Goal: Task Accomplishment & Management: Use online tool/utility

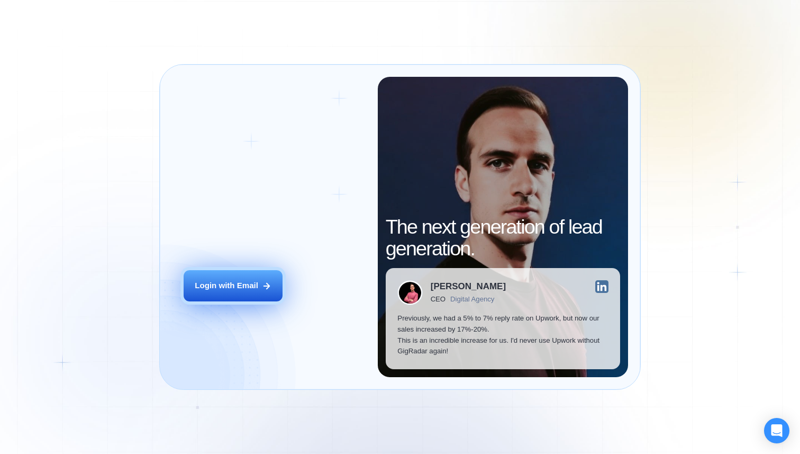
click at [250, 270] on button "Login with Email" at bounding box center [233, 285] width 99 height 31
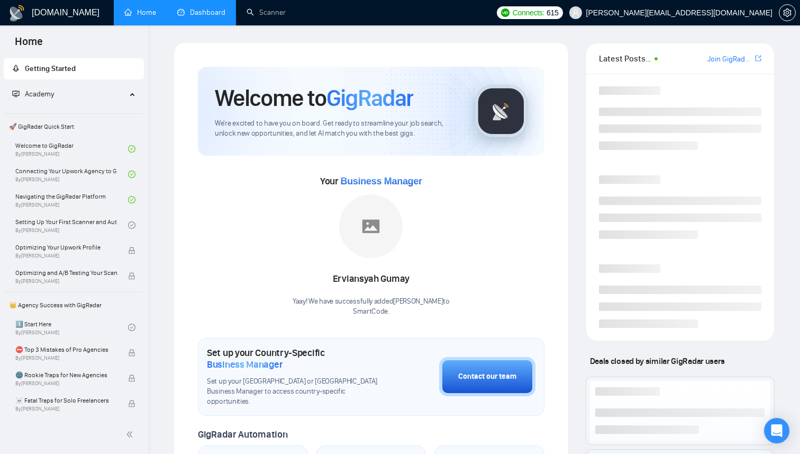
click at [191, 14] on link "Dashboard" at bounding box center [201, 12] width 48 height 9
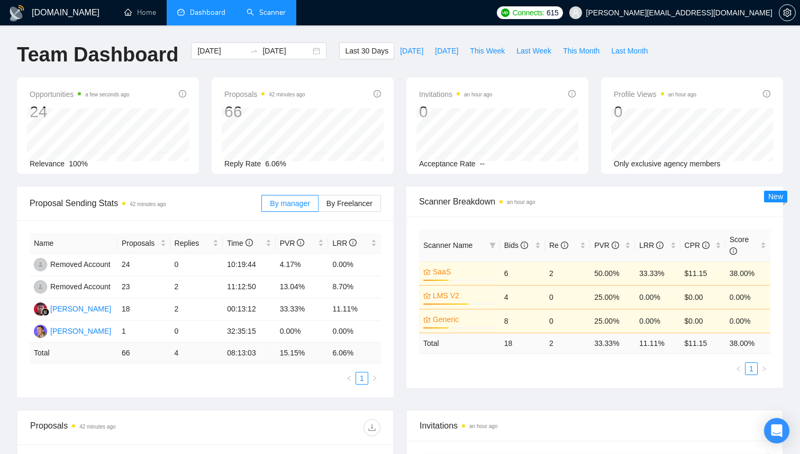
click at [261, 15] on link "Scanner" at bounding box center [266, 12] width 39 height 9
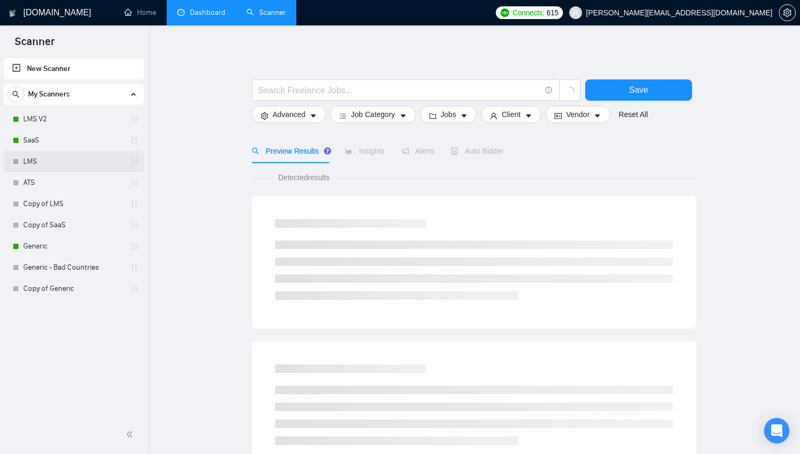
click at [41, 162] on link "LMS" at bounding box center [73, 161] width 101 height 21
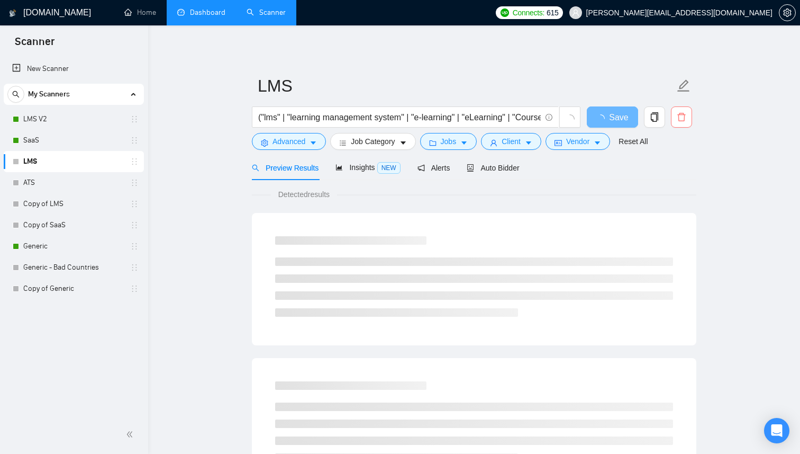
click at [691, 120] on span "delete" at bounding box center [682, 117] width 20 height 10
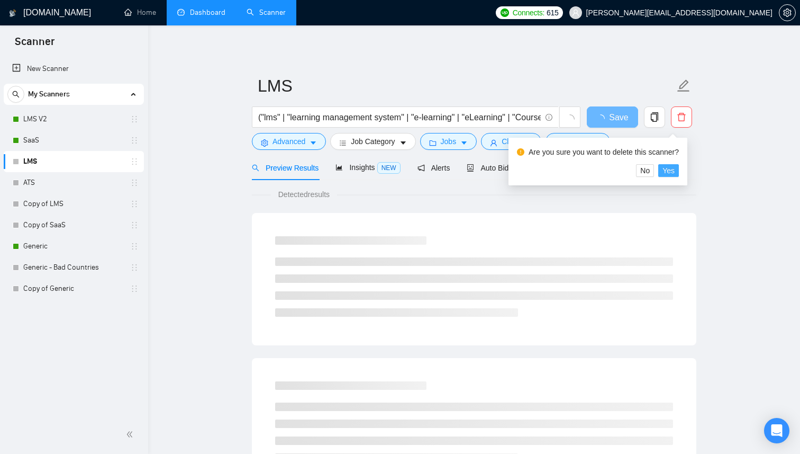
click at [675, 175] on span "Yes" at bounding box center [669, 171] width 12 height 12
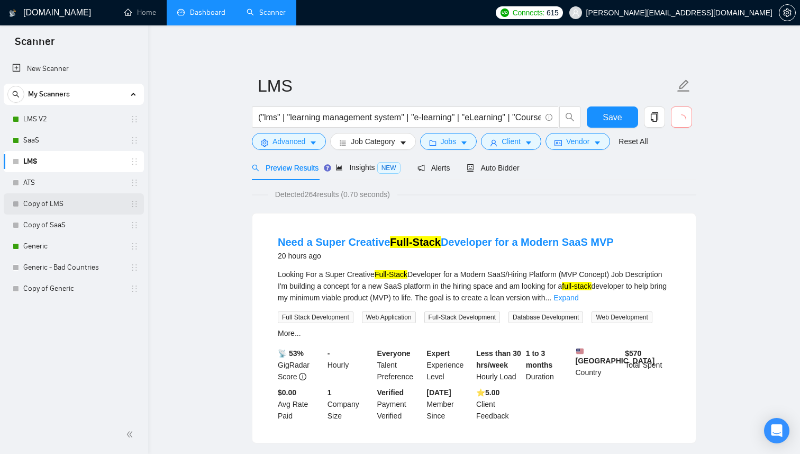
click at [97, 198] on link "Copy of LMS" at bounding box center [73, 203] width 101 height 21
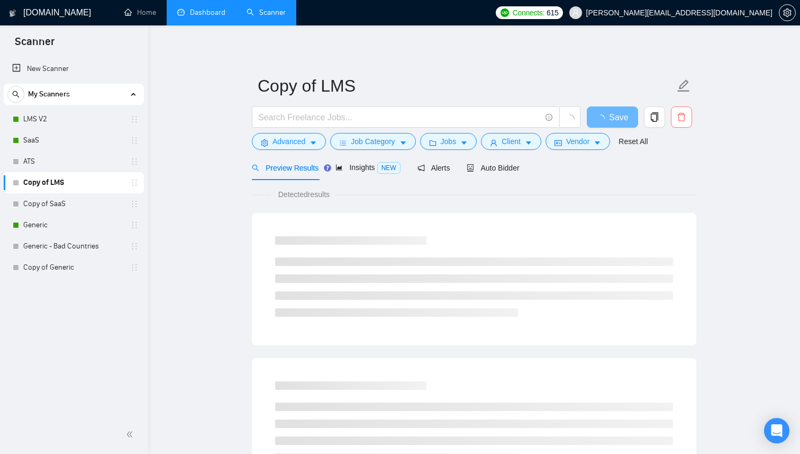
click at [681, 115] on icon "delete" at bounding box center [682, 117] width 10 height 10
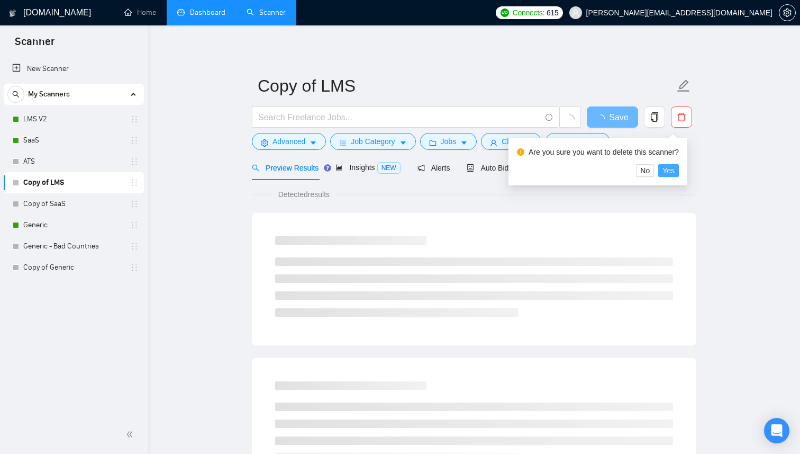
click at [675, 173] on span "Yes" at bounding box center [669, 171] width 12 height 12
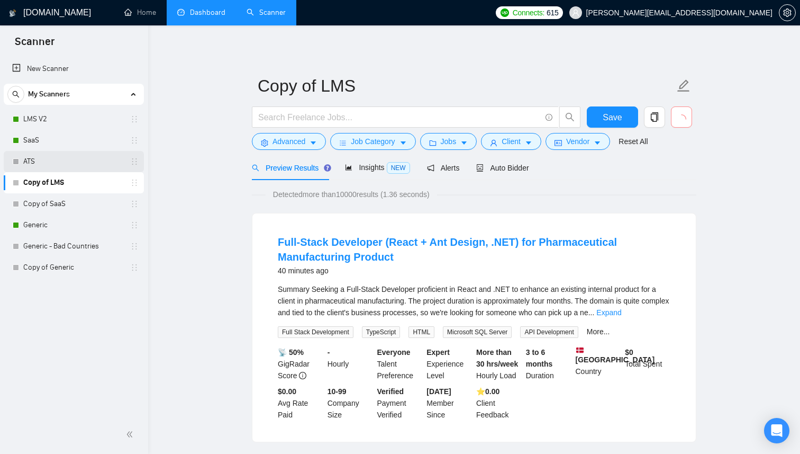
click at [87, 161] on link "ATS" at bounding box center [73, 161] width 101 height 21
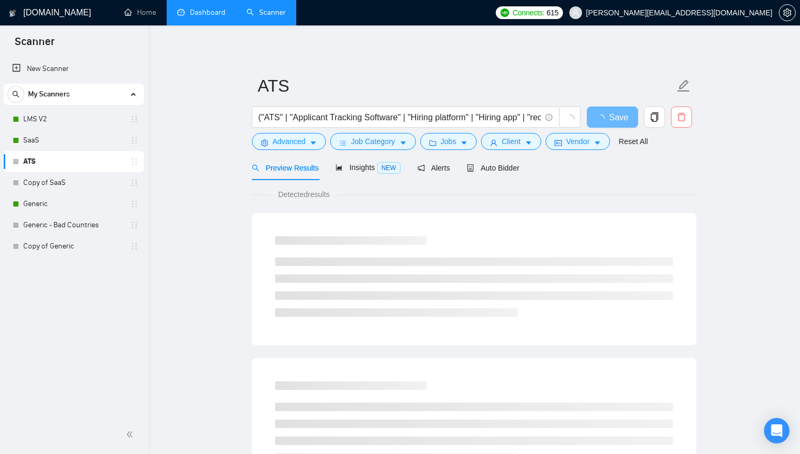
click at [680, 123] on button "button" at bounding box center [681, 116] width 21 height 21
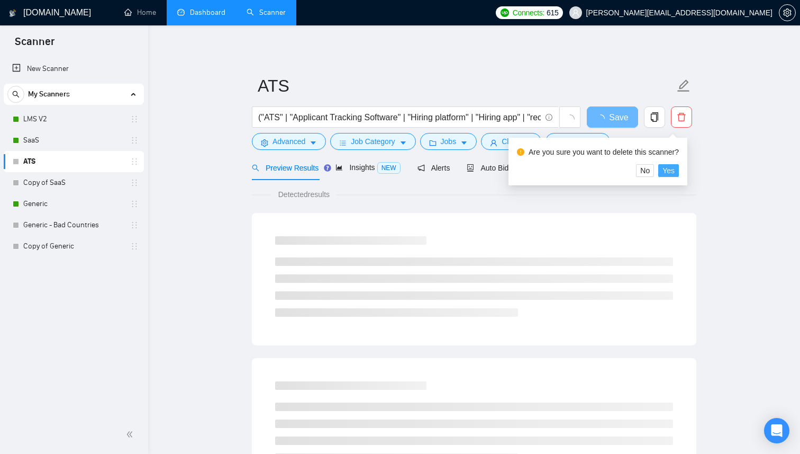
click at [675, 171] on span "Yes" at bounding box center [669, 171] width 12 height 12
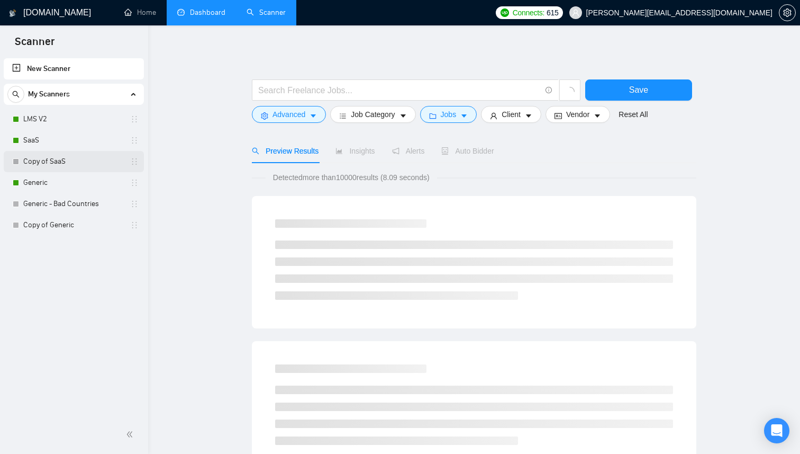
click at [92, 163] on link "Copy of SaaS" at bounding box center [73, 161] width 101 height 21
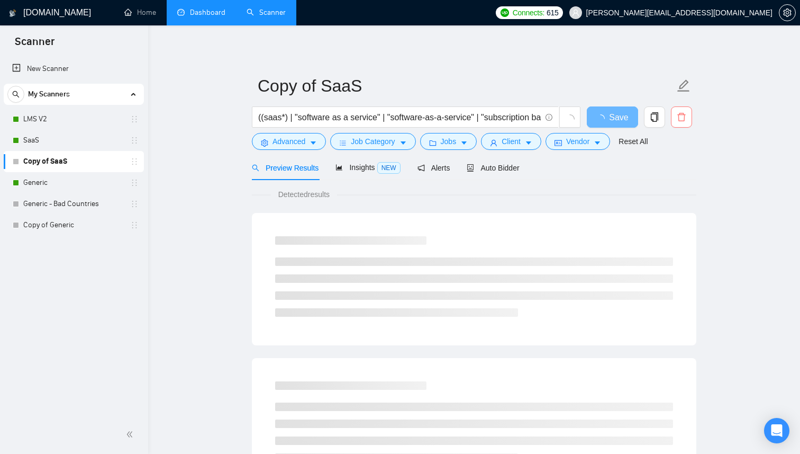
click at [690, 116] on span "delete" at bounding box center [682, 117] width 20 height 10
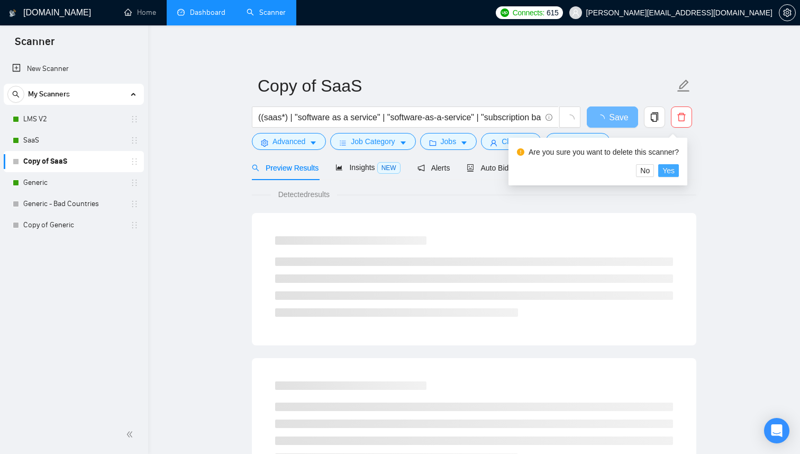
click at [675, 173] on span "Yes" at bounding box center [669, 171] width 12 height 12
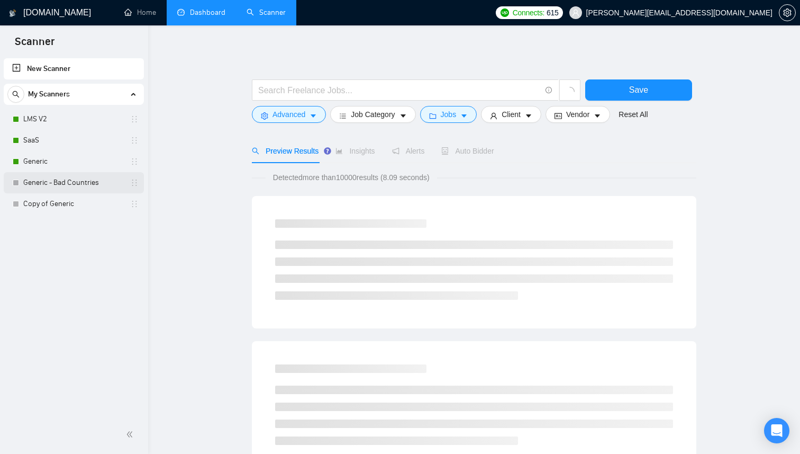
click at [112, 189] on link "Generic - Bad Countries" at bounding box center [73, 182] width 101 height 21
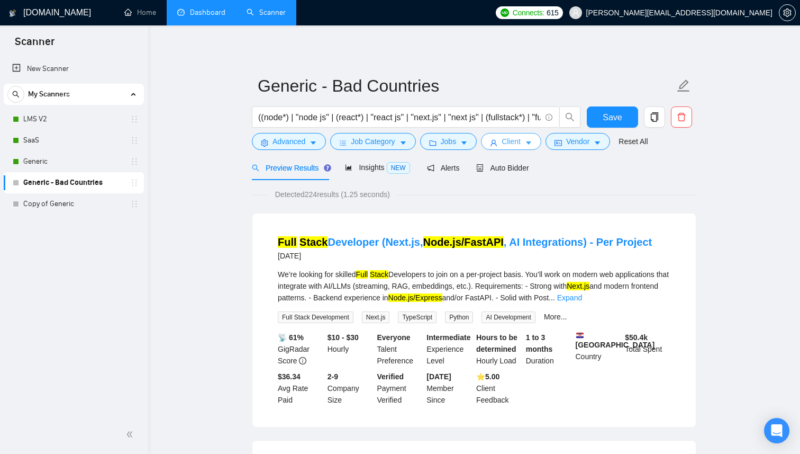
click at [521, 143] on span "Client" at bounding box center [511, 141] width 19 height 12
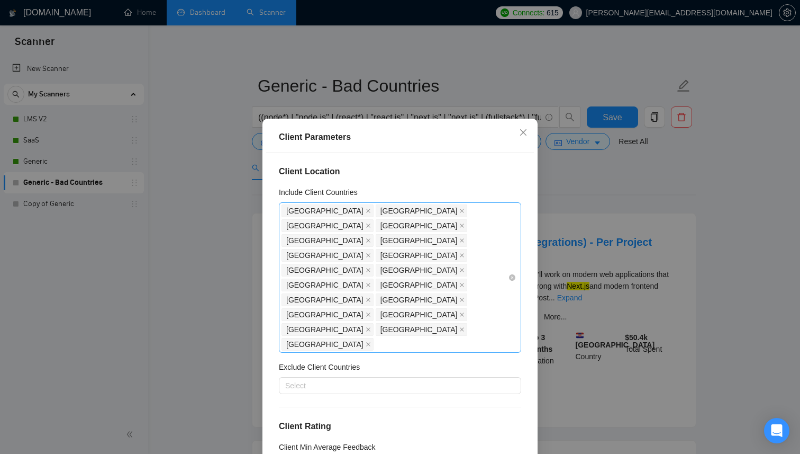
click at [496, 254] on div "France Sweden Turkey Estonia Romania Poland Japan Bulgaria Lithuania Cyprus Gre…" at bounding box center [395, 277] width 227 height 148
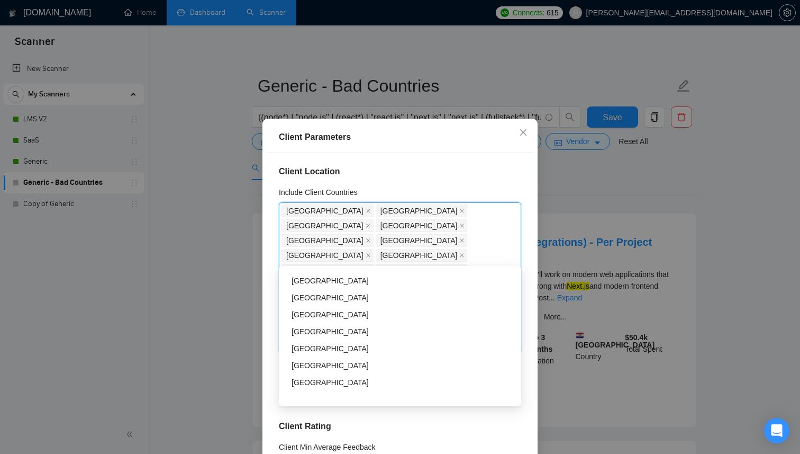
scroll to position [324, 0]
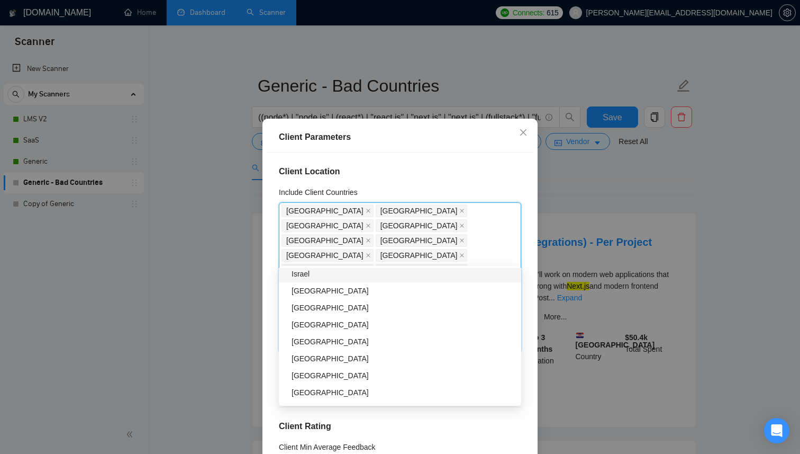
click at [557, 156] on div "Client Parameters Client Location Include Client Countries France Sweden Turkey…" at bounding box center [400, 227] width 800 height 454
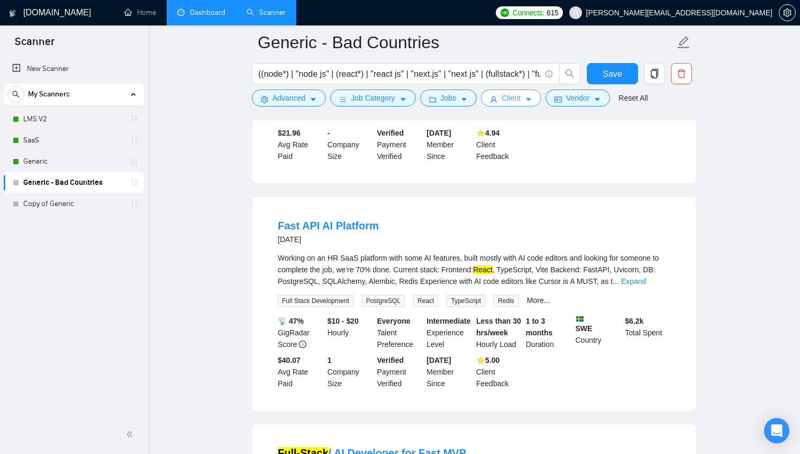
scroll to position [511, 0]
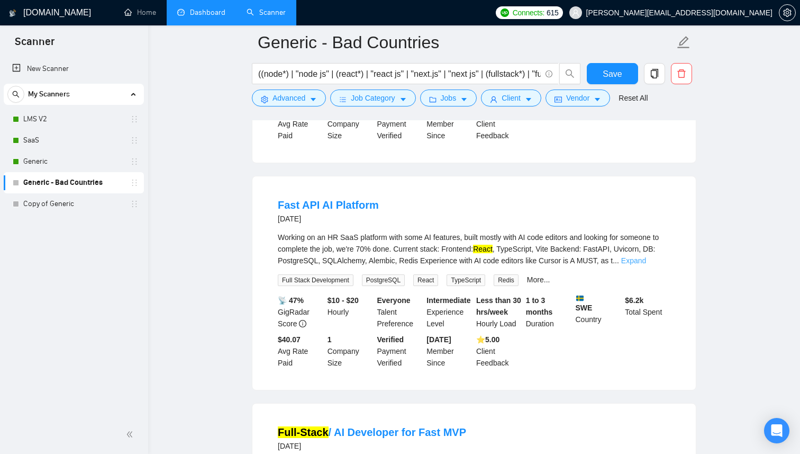
click at [646, 257] on link "Expand" at bounding box center [633, 260] width 25 height 8
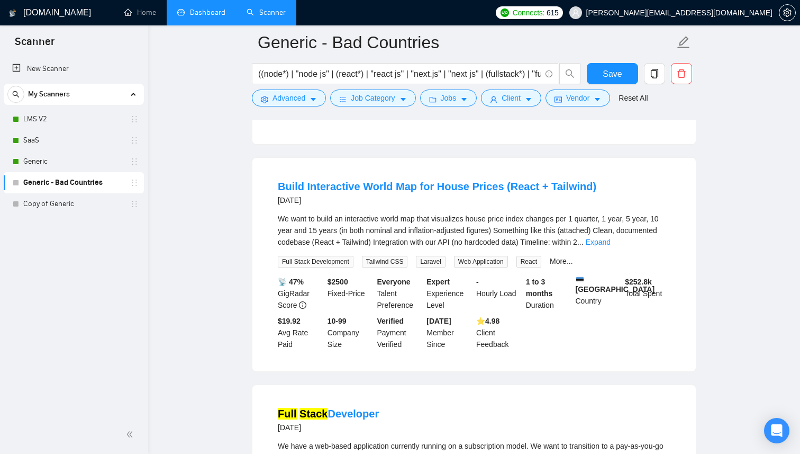
scroll to position [1590, 0]
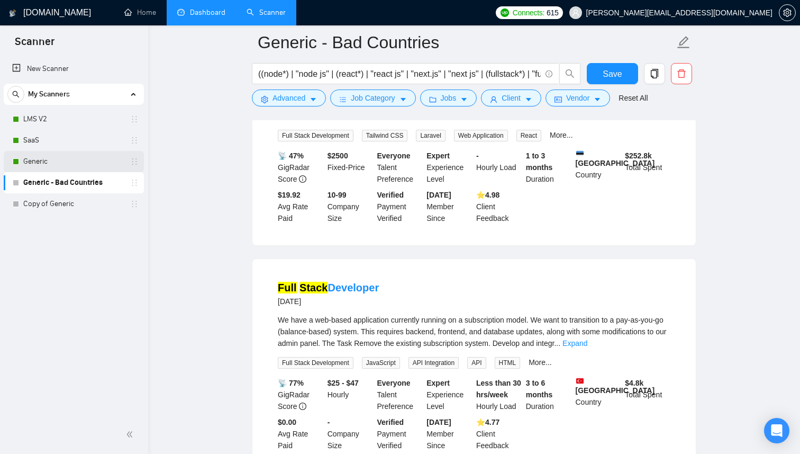
click at [52, 155] on link "Generic" at bounding box center [73, 161] width 101 height 21
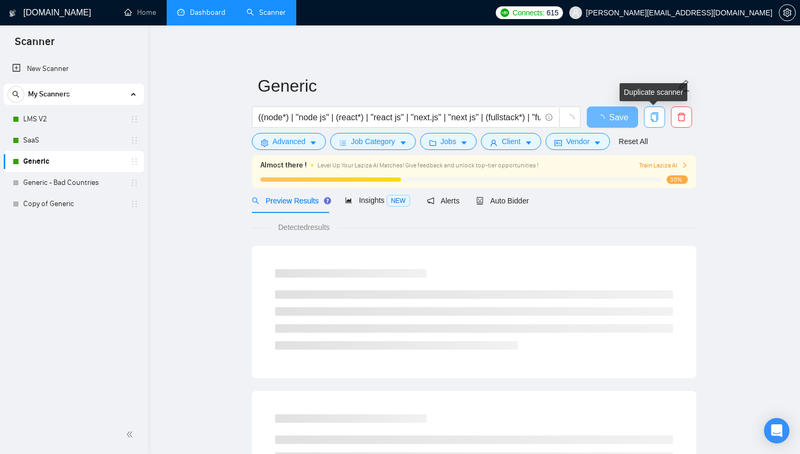
click at [659, 116] on span "copy" at bounding box center [655, 117] width 20 height 10
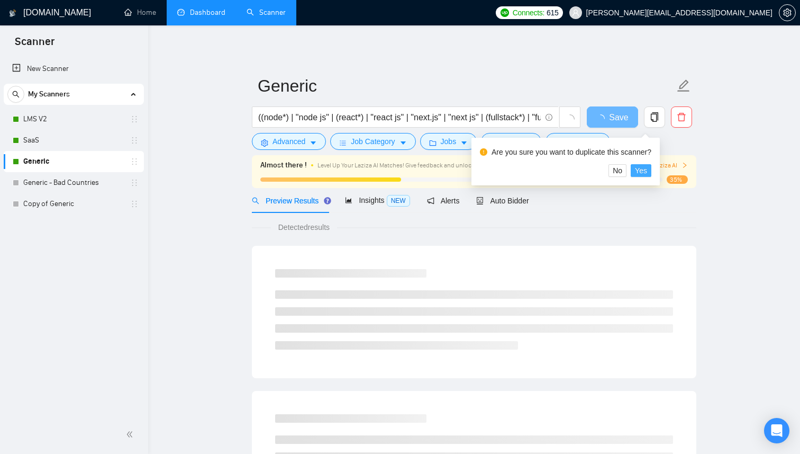
click at [647, 167] on span "Yes" at bounding box center [641, 171] width 12 height 12
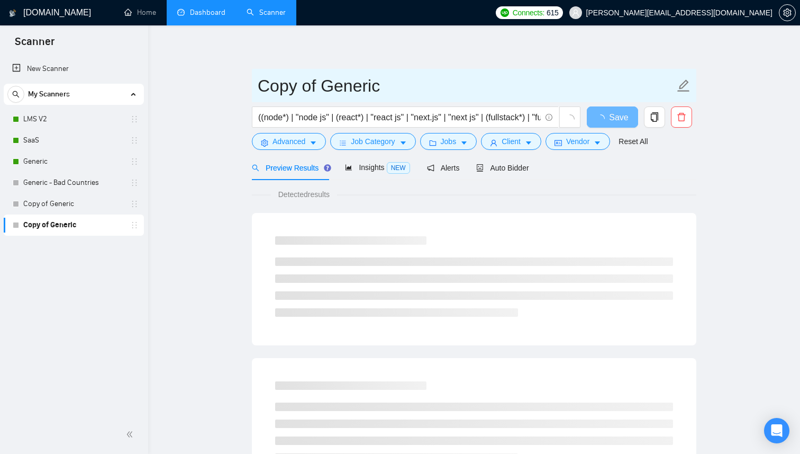
click at [339, 92] on input "Copy of Generic" at bounding box center [466, 86] width 417 height 26
type input "Generic - Bad clients"
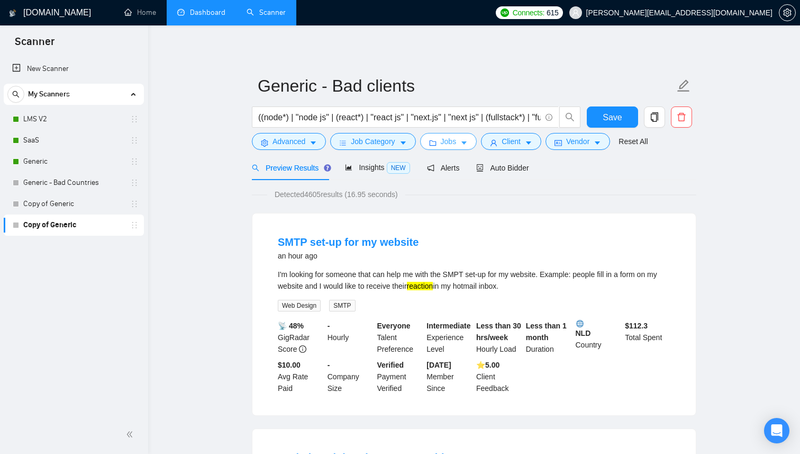
click at [467, 144] on icon "caret-down" at bounding box center [463, 143] width 5 height 3
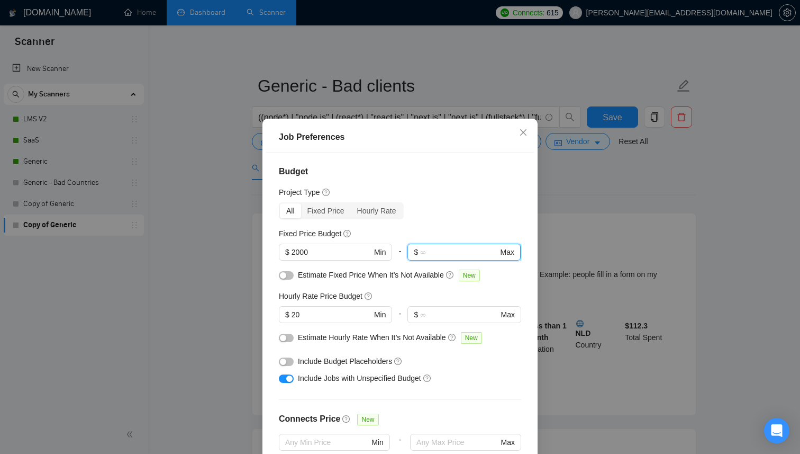
click at [439, 248] on input "text" at bounding box center [459, 252] width 78 height 12
type input "2000"
click at [378, 255] on span "Min" at bounding box center [380, 252] width 12 height 12
click at [268, 282] on div "Budget Project Type All Fixed Price Hourly Rate Fixed Price Budget $ Min - $ 20…" at bounding box center [400, 311] width 268 height 318
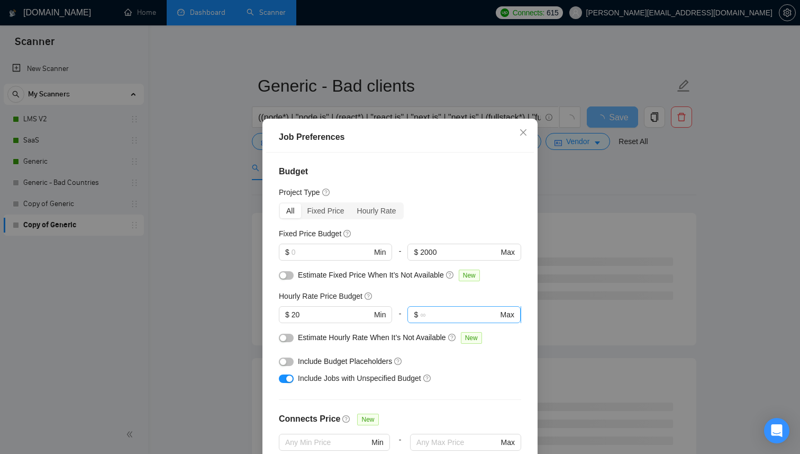
click at [421, 310] on input "text" at bounding box center [459, 315] width 78 height 12
type input "20"
click at [346, 312] on input "20" at bounding box center [332, 315] width 80 height 12
type input "0"
type input "1"
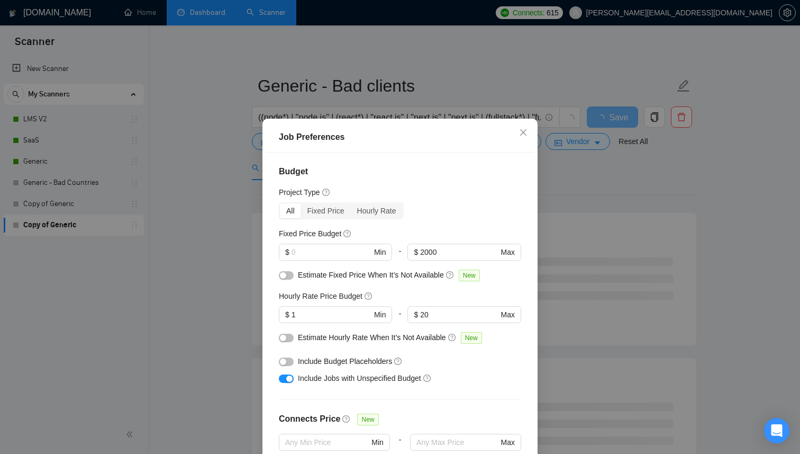
click at [271, 287] on div "Budget Project Type All Fixed Price Hourly Rate Fixed Price Budget $ Min - $ 20…" at bounding box center [400, 311] width 268 height 318
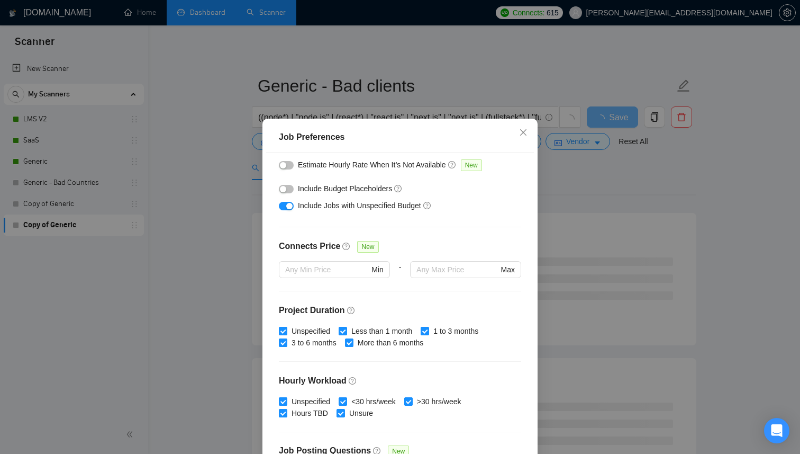
scroll to position [178, 0]
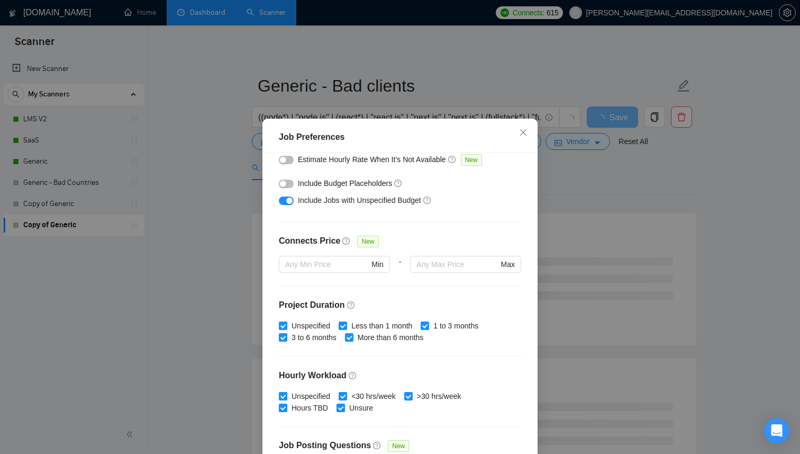
click at [291, 196] on div at bounding box center [286, 200] width 15 height 12
click at [289, 198] on div "button" at bounding box center [289, 200] width 6 height 6
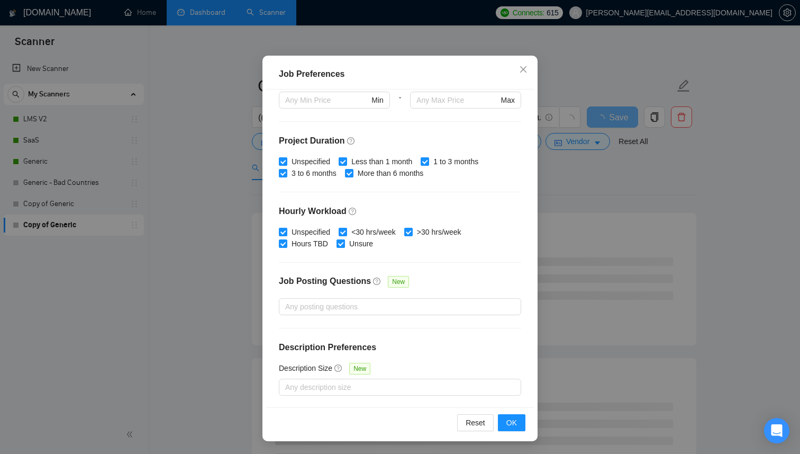
scroll to position [0, 0]
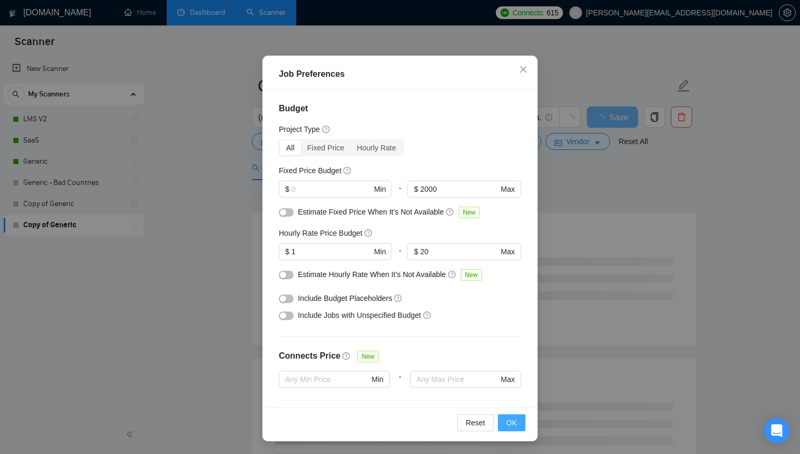
click at [523, 425] on button "OK" at bounding box center [512, 422] width 28 height 17
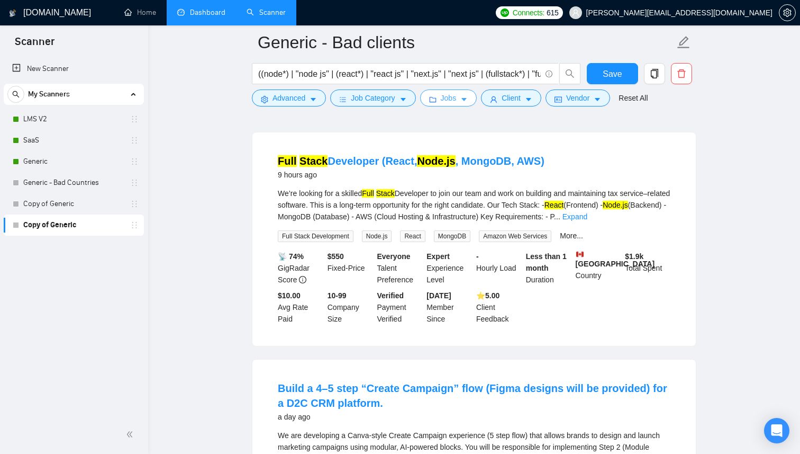
scroll to position [506, 0]
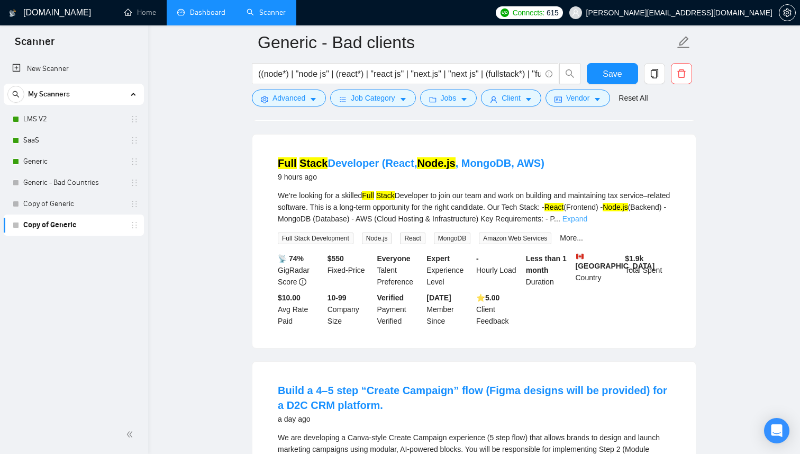
click at [587, 221] on link "Expand" at bounding box center [575, 218] width 25 height 8
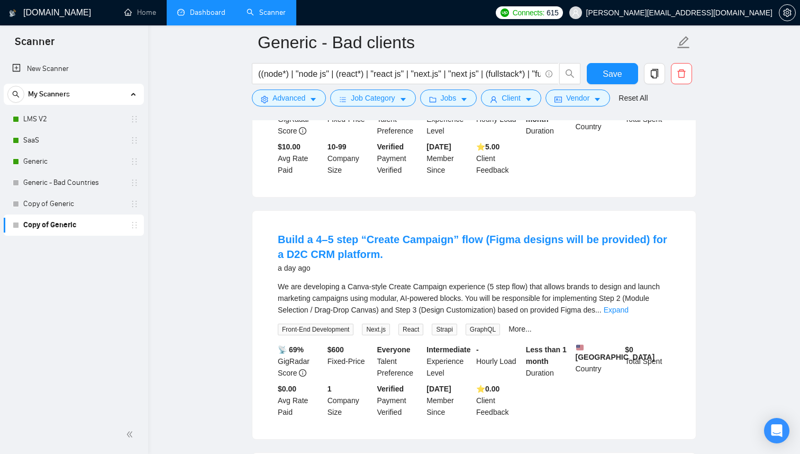
scroll to position [747, 0]
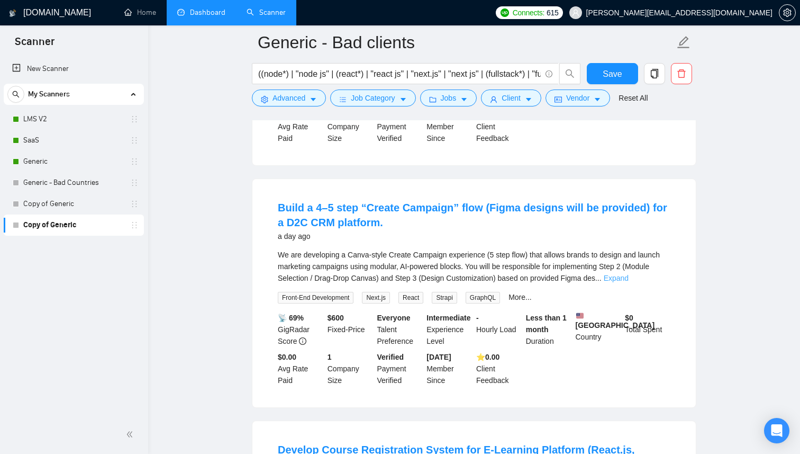
click at [629, 282] on link "Expand" at bounding box center [616, 278] width 25 height 8
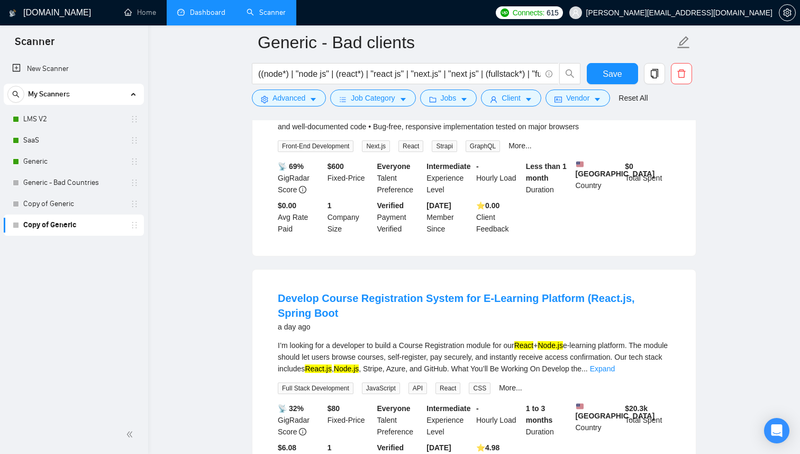
scroll to position [1154, 0]
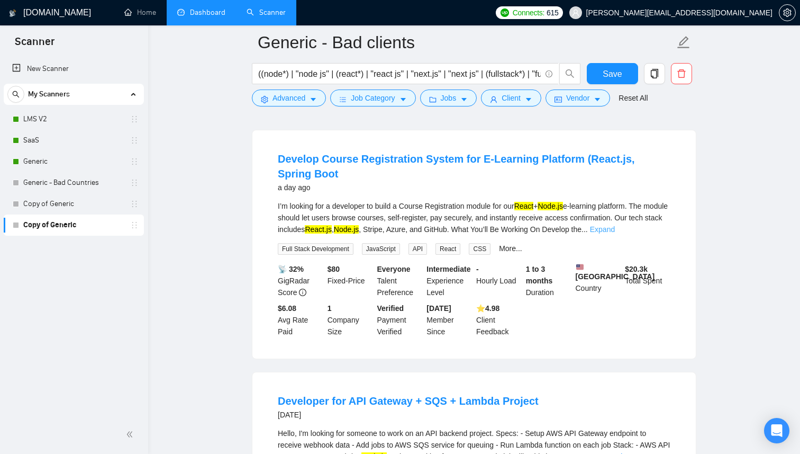
click at [615, 233] on link "Expand" at bounding box center [602, 229] width 25 height 8
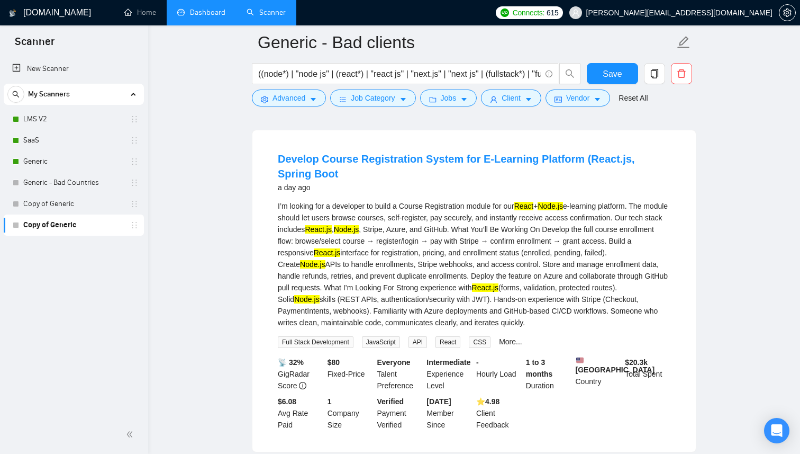
click at [475, 194] on div "a day ago" at bounding box center [474, 187] width 393 height 13
click at [476, 181] on h4 "Develop Course Registration System for E-Learning Platform (React.js, Spring Bo…" at bounding box center [474, 166] width 393 height 30
click at [476, 176] on link "Develop Course Registration System for E-Learning Platform (React.js, Spring Bo…" at bounding box center [456, 166] width 357 height 26
click at [74, 136] on link "SaaS" at bounding box center [73, 140] width 101 height 21
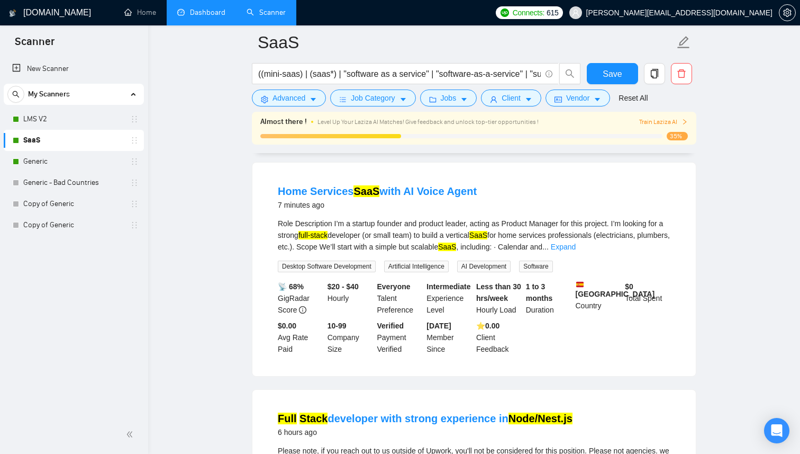
scroll to position [83, 0]
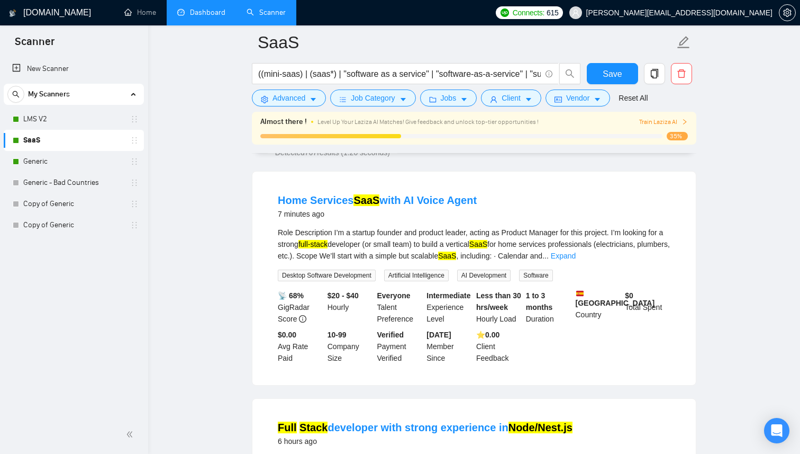
click at [402, 215] on div "7 minutes ago" at bounding box center [377, 213] width 199 height 13
click at [405, 201] on link "Home Services SaaS with AI Voice Agent" at bounding box center [377, 200] width 199 height 12
click at [532, 99] on icon "caret-down" at bounding box center [528, 99] width 7 height 7
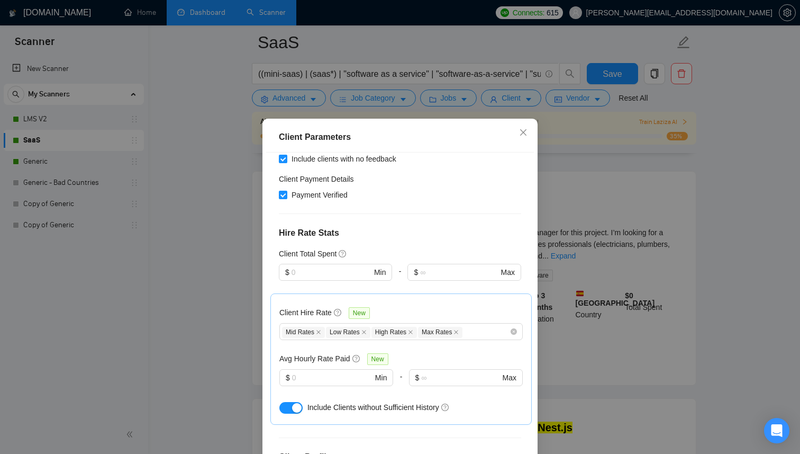
scroll to position [349, 0]
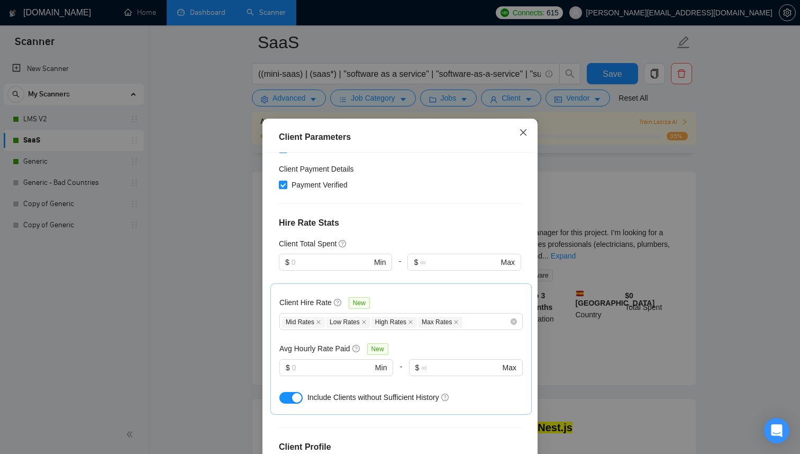
click at [521, 132] on icon "close" at bounding box center [523, 132] width 8 height 8
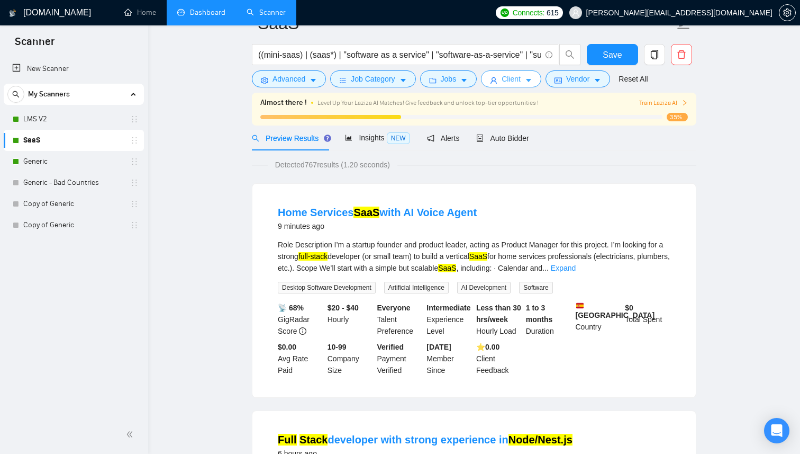
scroll to position [0, 0]
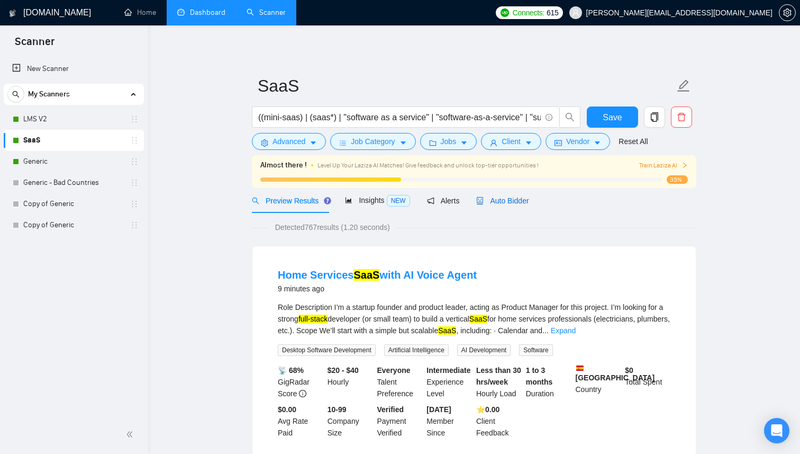
click at [521, 200] on span "Auto Bidder" at bounding box center [502, 200] width 52 height 8
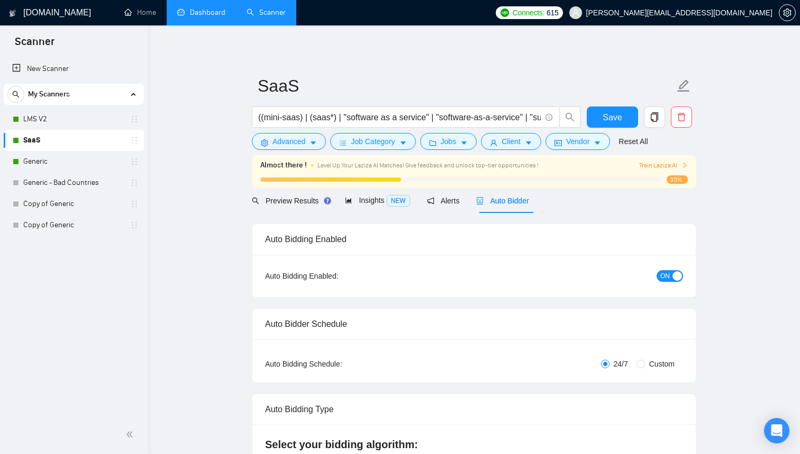
checkbox input "true"
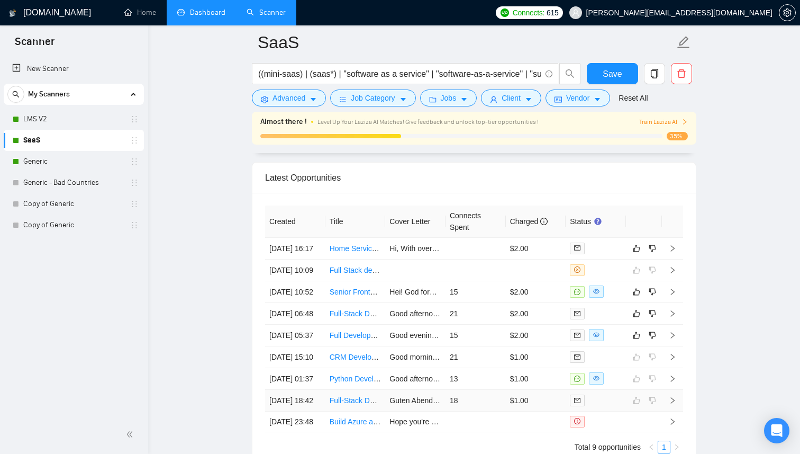
scroll to position [2577, 0]
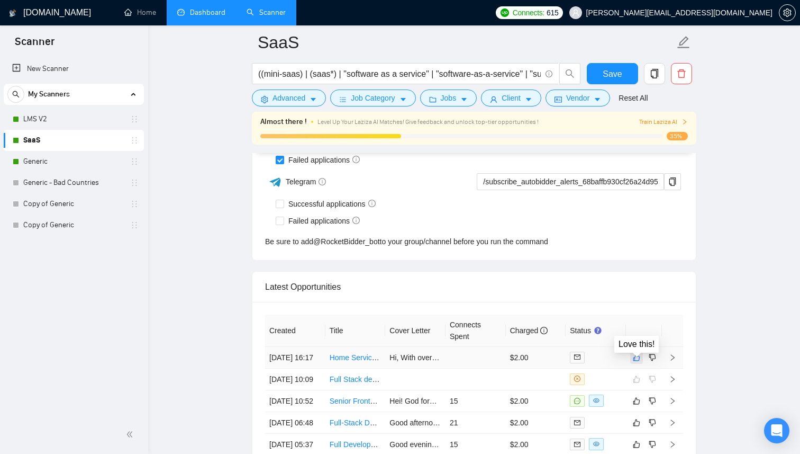
click at [637, 361] on icon "like" at bounding box center [636, 357] width 7 height 8
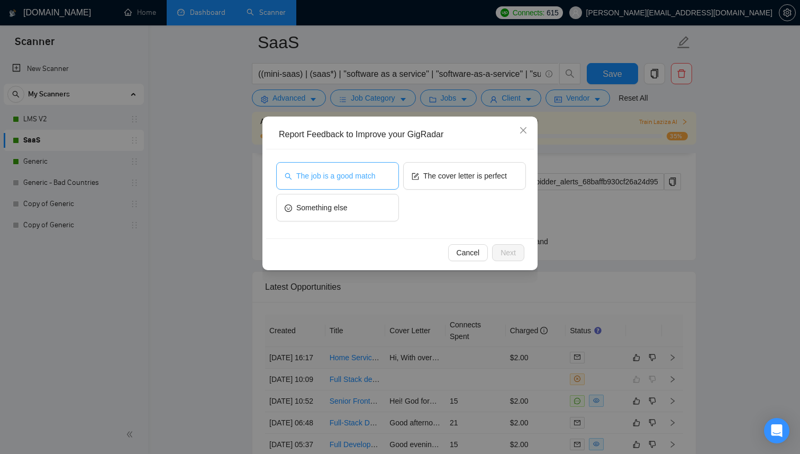
click at [374, 177] on span "The job is a good match" at bounding box center [335, 176] width 79 height 12
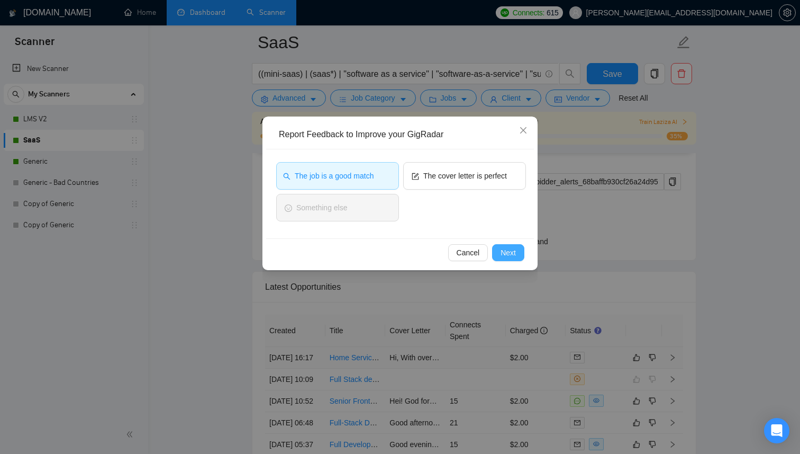
click at [517, 256] on button "Next" at bounding box center [508, 252] width 32 height 17
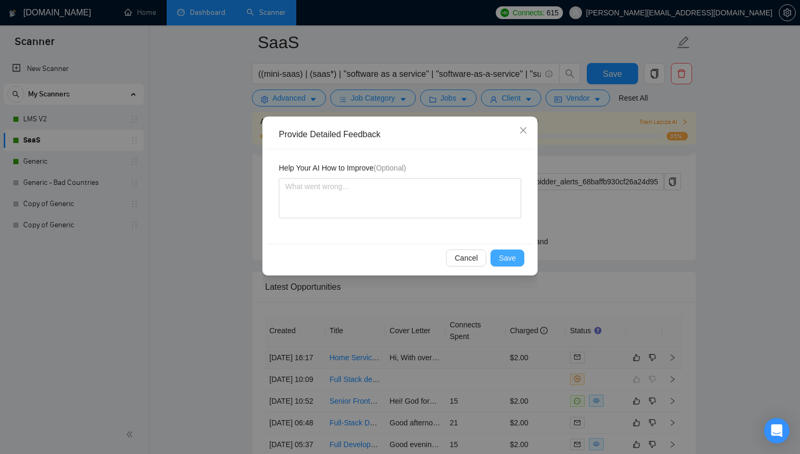
click at [517, 256] on button "Save" at bounding box center [508, 257] width 34 height 17
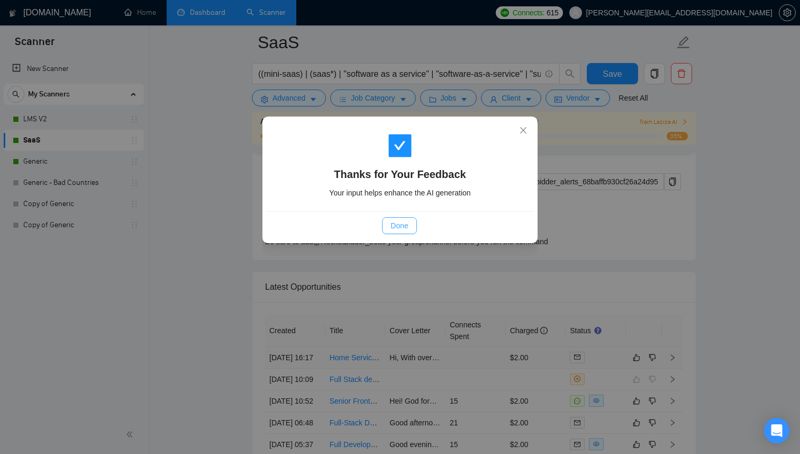
click at [401, 224] on span "Done" at bounding box center [399, 226] width 17 height 12
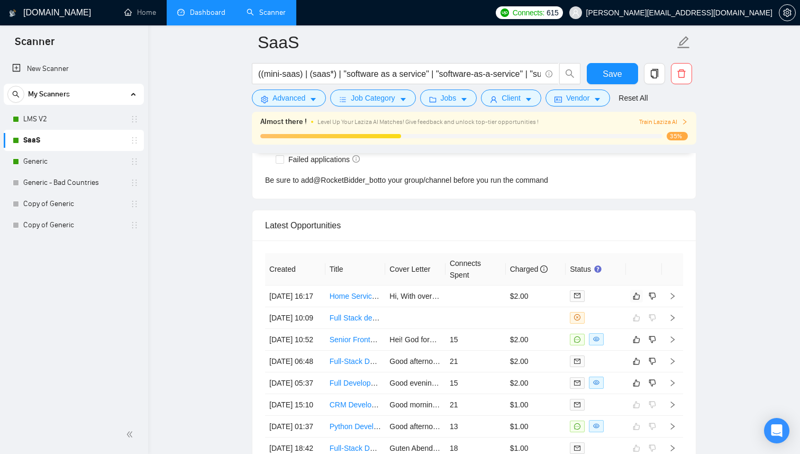
scroll to position [2756, 0]
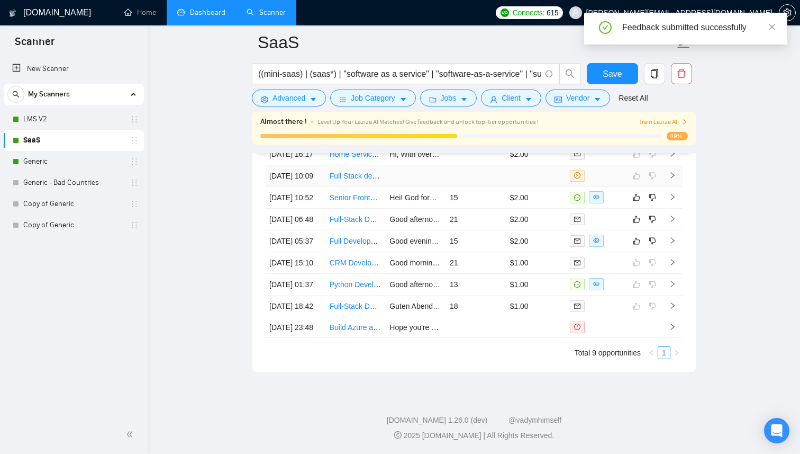
click at [468, 187] on td at bounding box center [476, 176] width 60 height 22
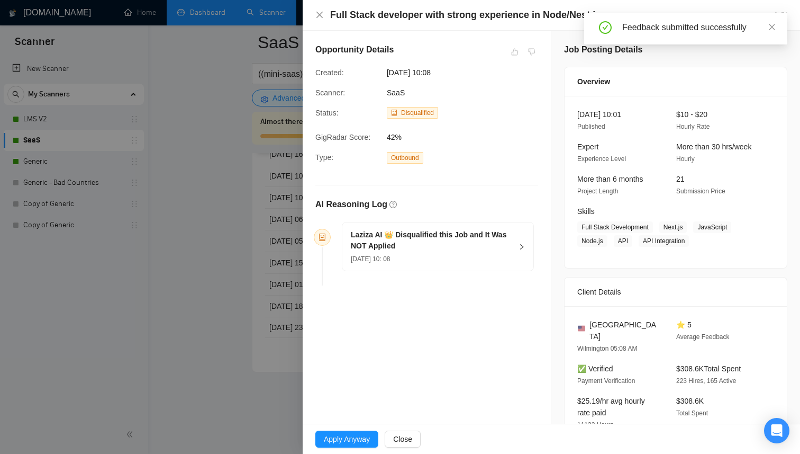
click at [169, 256] on div at bounding box center [400, 227] width 800 height 454
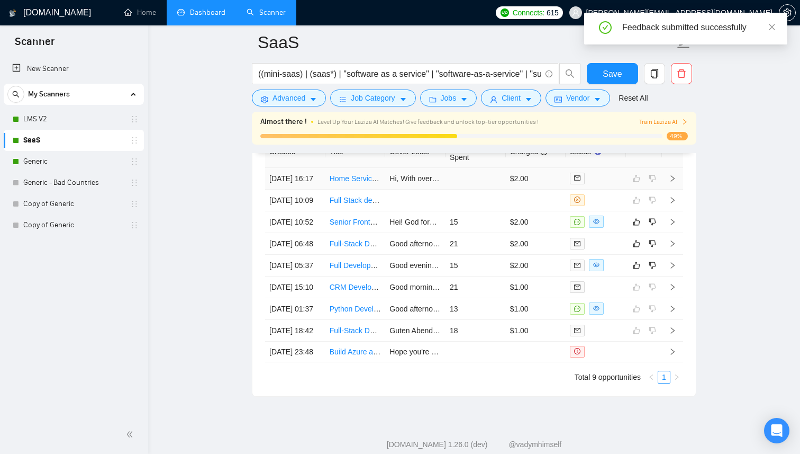
click at [482, 189] on td at bounding box center [476, 179] width 60 height 22
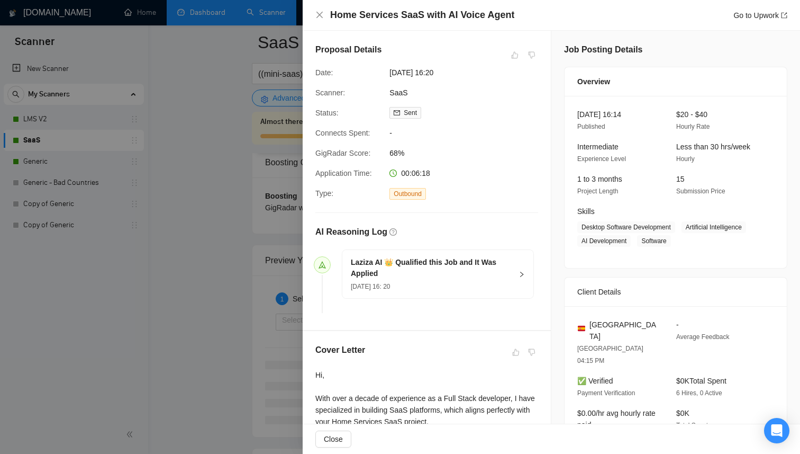
scroll to position [1852, 0]
click at [239, 237] on div at bounding box center [400, 227] width 800 height 454
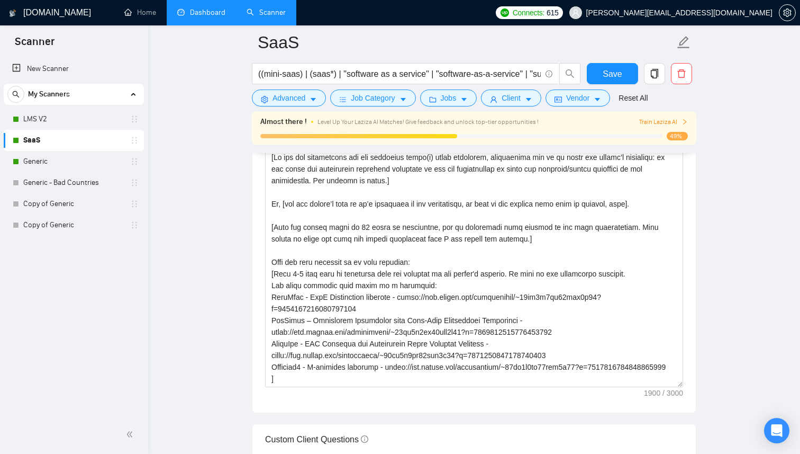
scroll to position [999, 0]
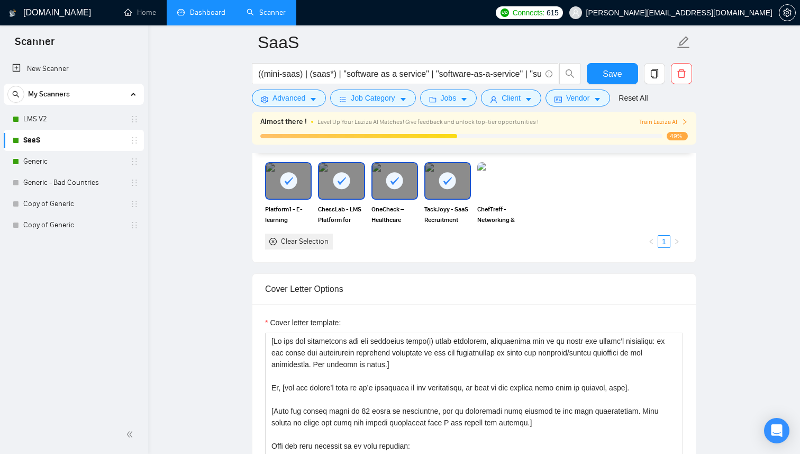
click at [204, 16] on link "Dashboard" at bounding box center [201, 12] width 48 height 9
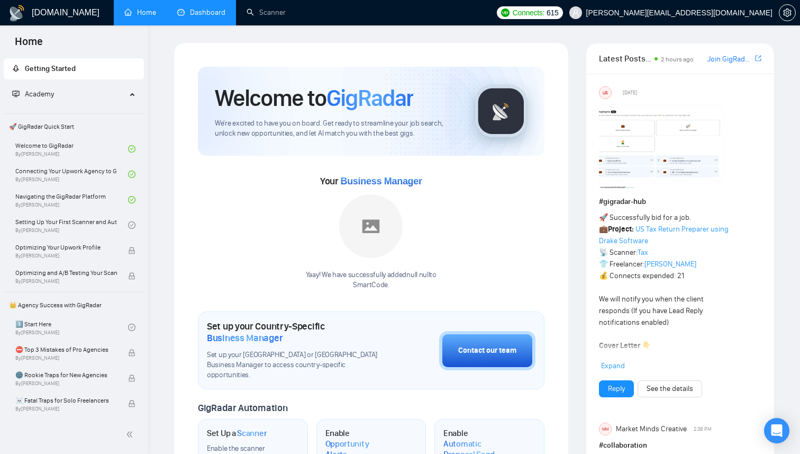
click at [201, 10] on link "Dashboard" at bounding box center [201, 12] width 48 height 9
